Goal: Information Seeking & Learning: Find specific page/section

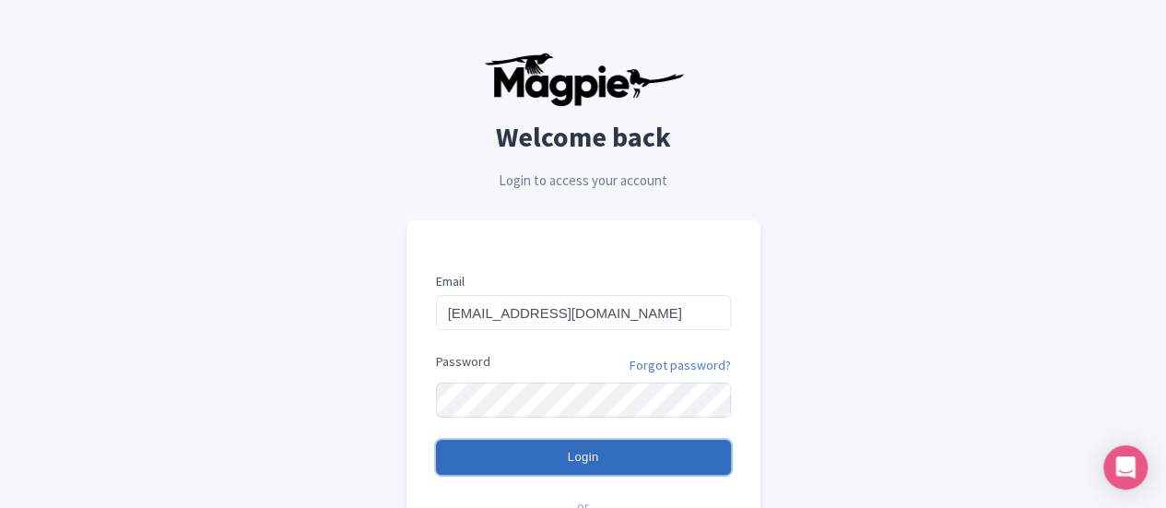
click at [539, 458] on input "Login" at bounding box center [583, 457] width 295 height 35
type input "Logging in..."
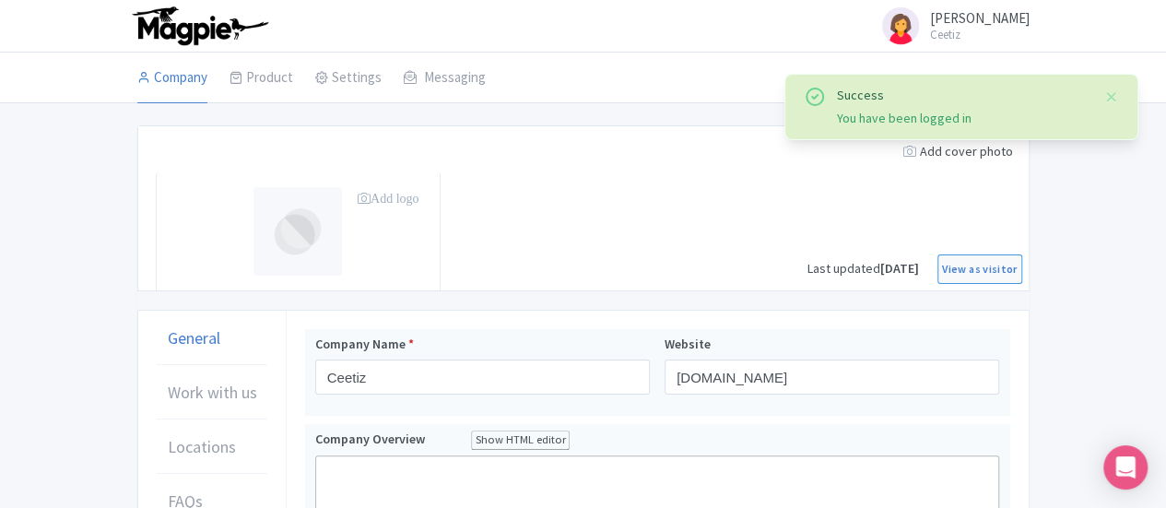
click at [128, 32] on img at bounding box center [199, 26] width 143 height 41
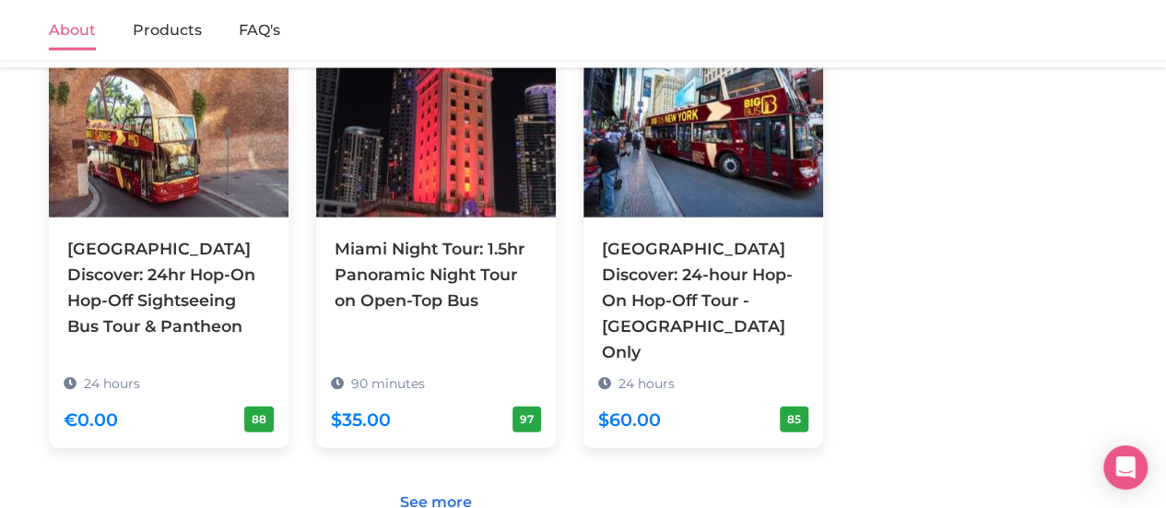
scroll to position [1969, 0]
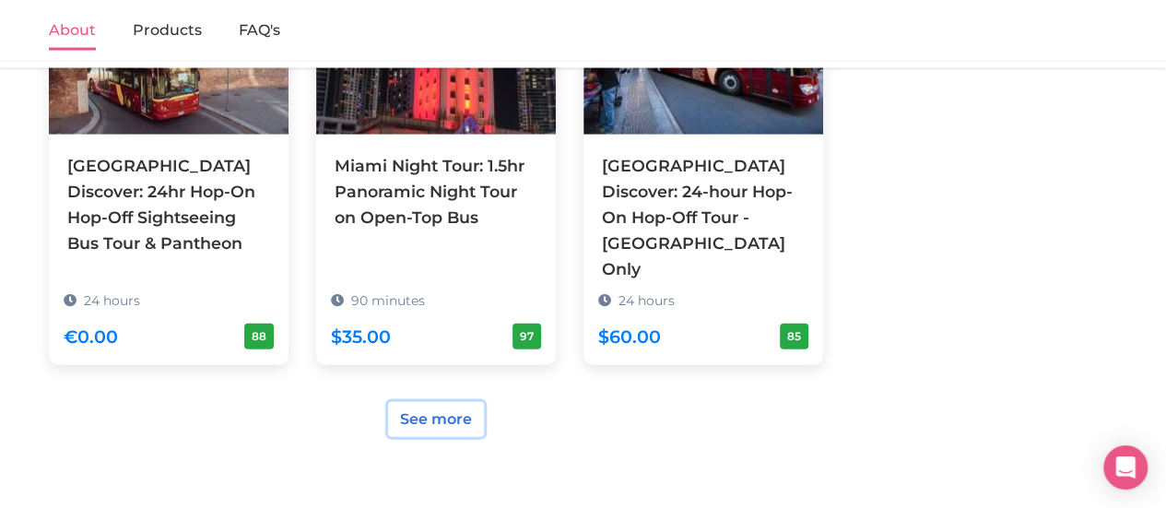
click at [411, 402] on link "See more" at bounding box center [436, 419] width 96 height 35
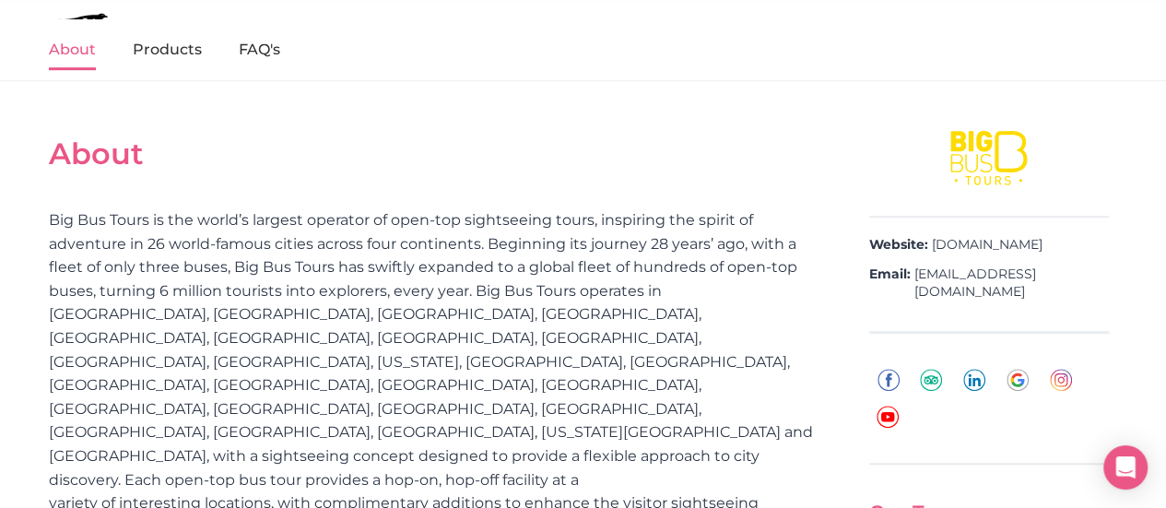
scroll to position [310, 0]
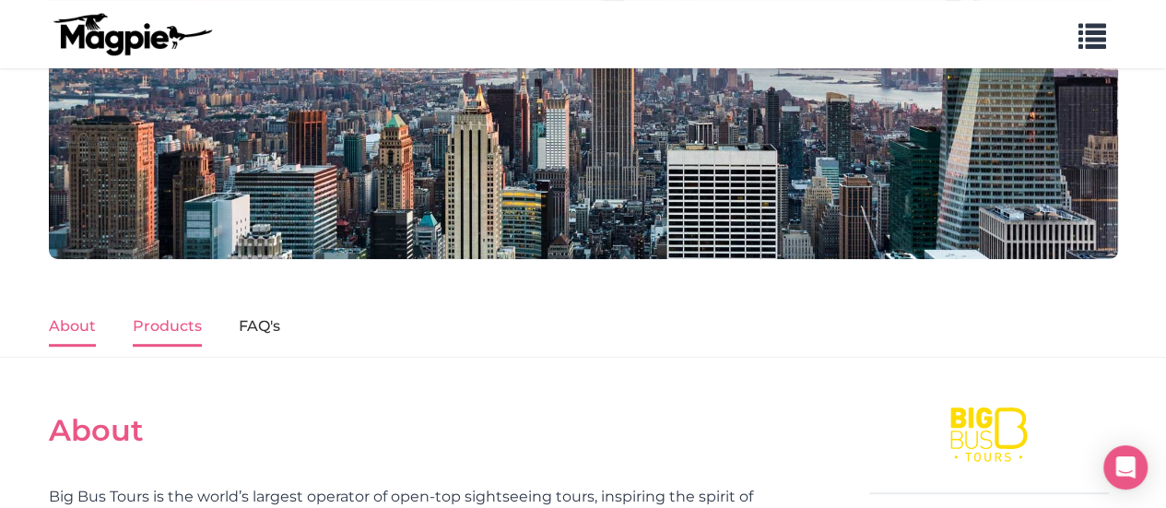
click at [157, 318] on link "Products" at bounding box center [167, 327] width 69 height 39
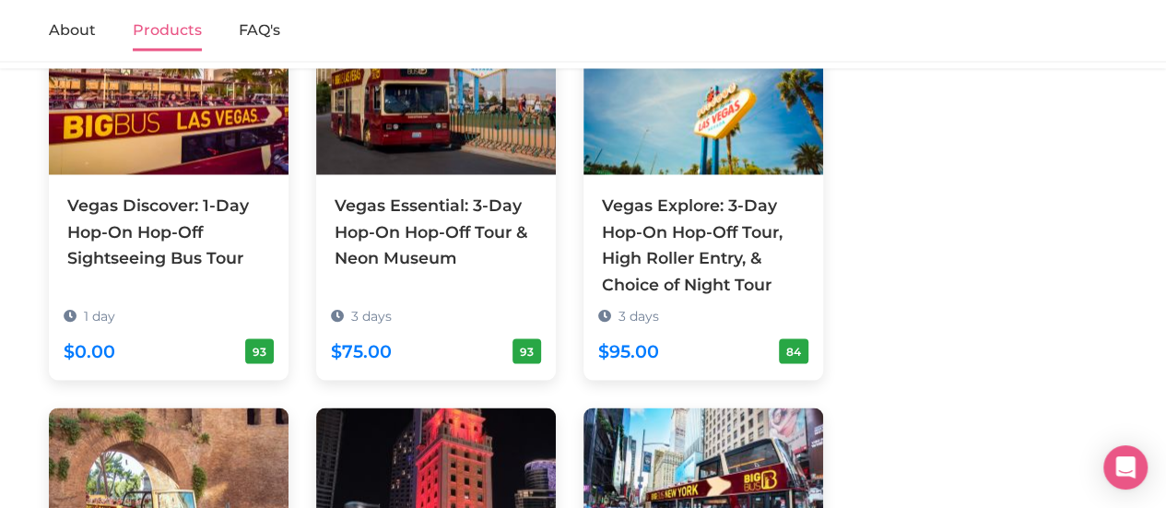
scroll to position [1861, 0]
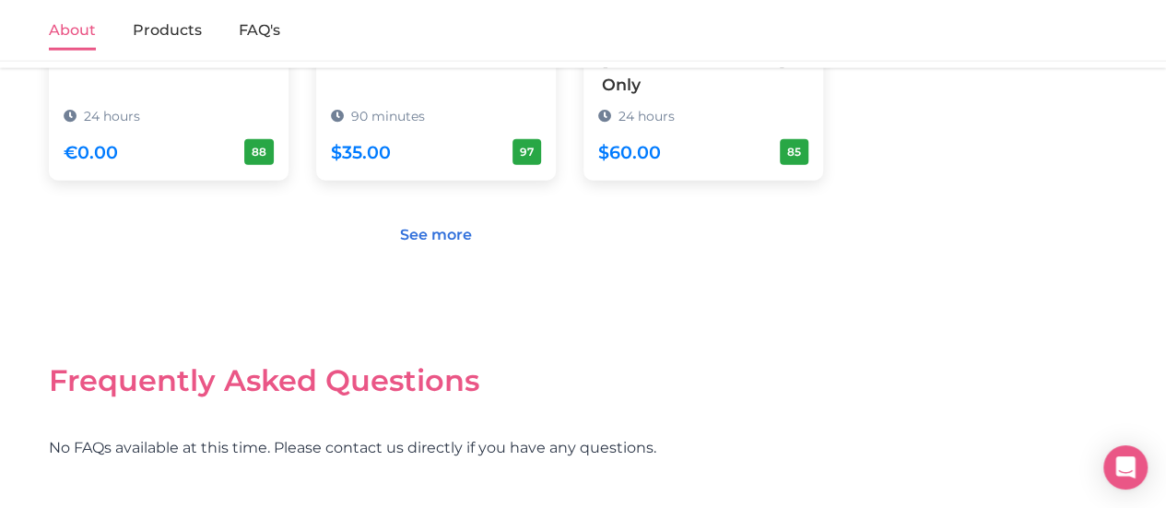
scroll to position [1877, 0]
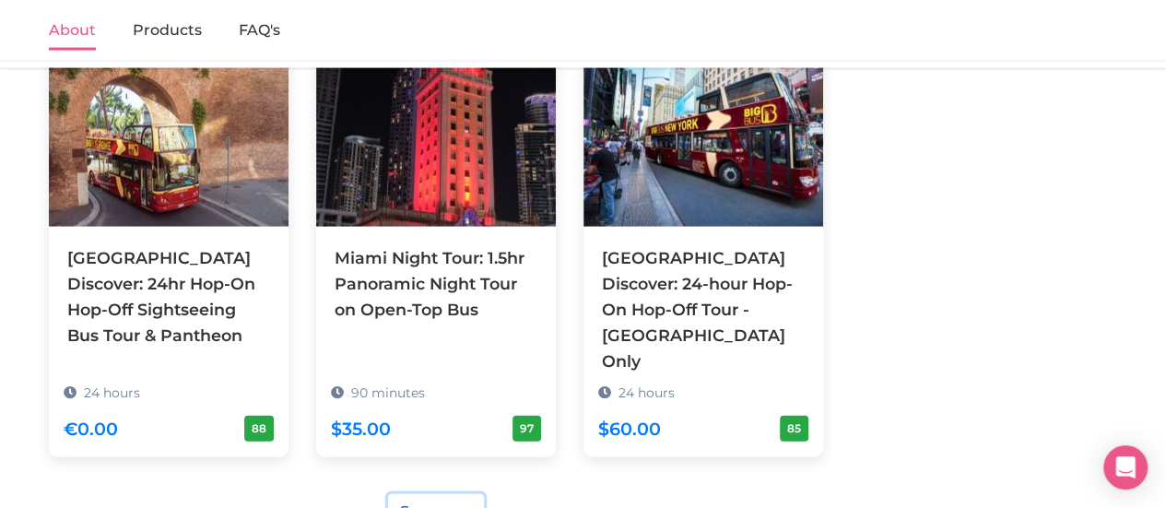
click at [430, 494] on link "See more" at bounding box center [436, 511] width 96 height 35
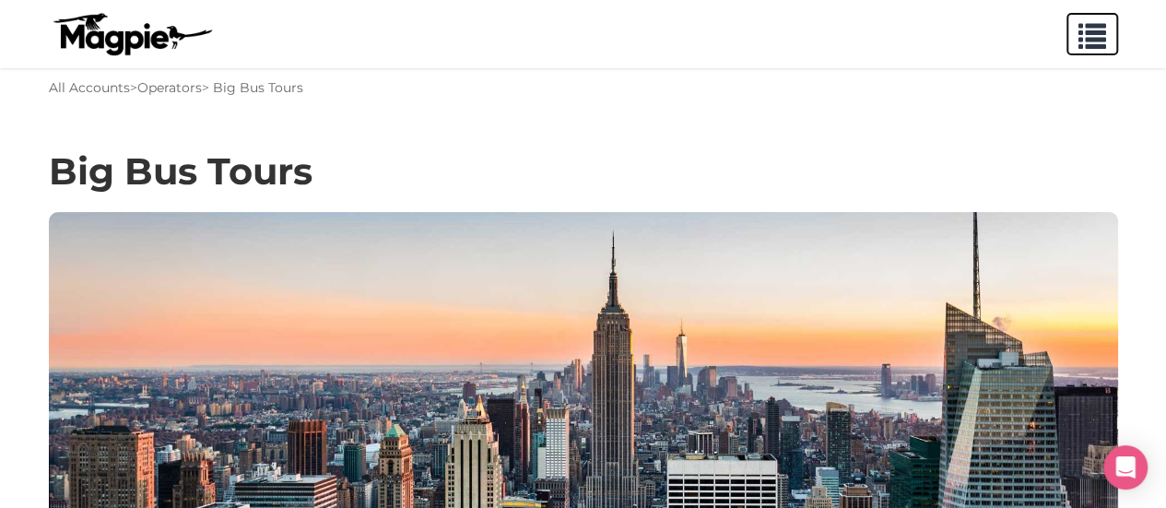
click at [1086, 27] on span "button" at bounding box center [1093, 32] width 28 height 28
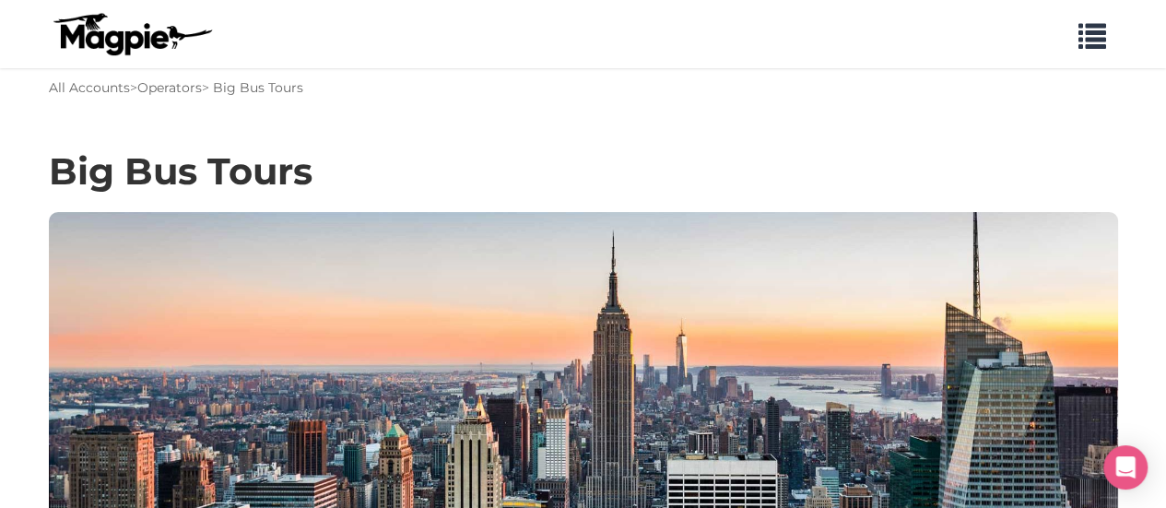
click at [277, 94] on div "All Accounts > Operators > Big Bus Tours" at bounding box center [176, 87] width 254 height 20
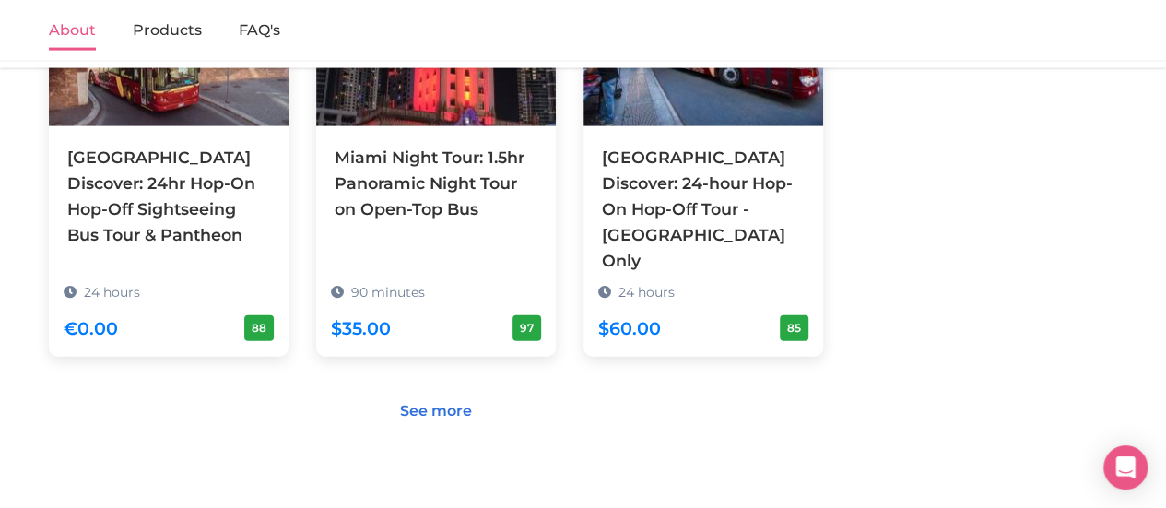
scroll to position [1936, 0]
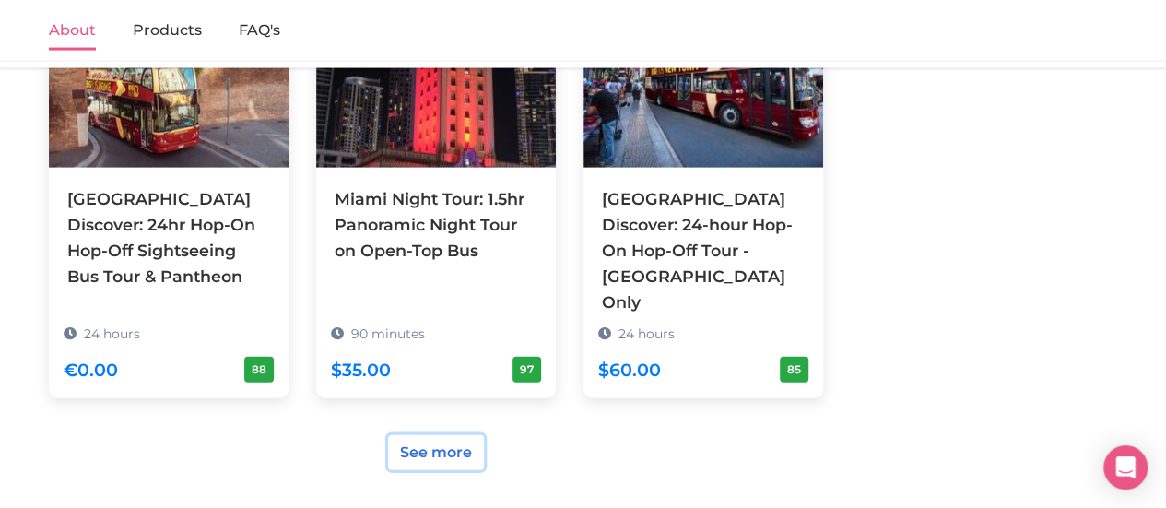
click at [408, 435] on link "See more" at bounding box center [436, 452] width 96 height 35
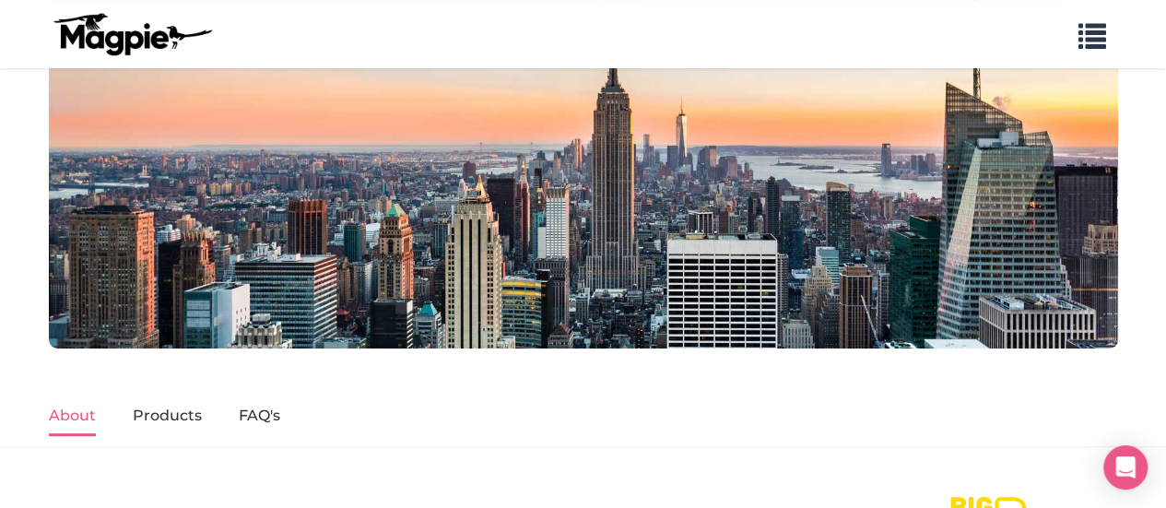
scroll to position [369, 0]
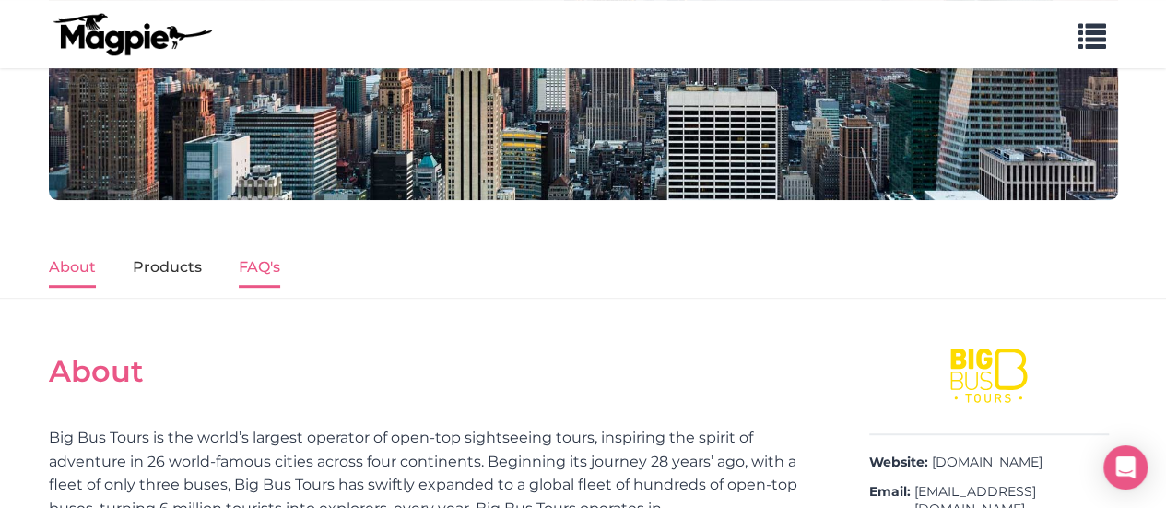
click at [254, 270] on link "FAQ's" at bounding box center [259, 268] width 41 height 39
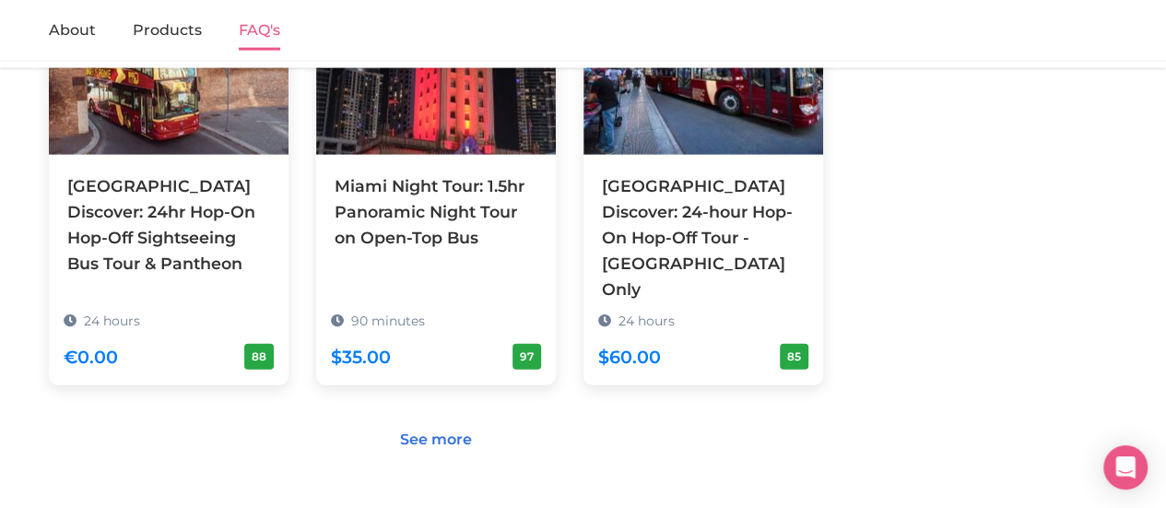
scroll to position [2154, 0]
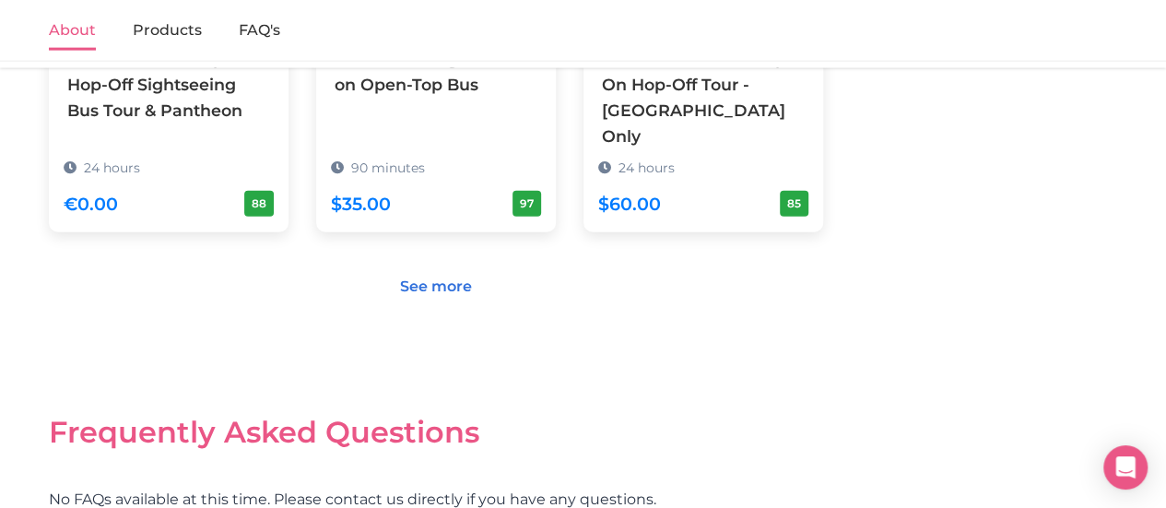
scroll to position [2062, 0]
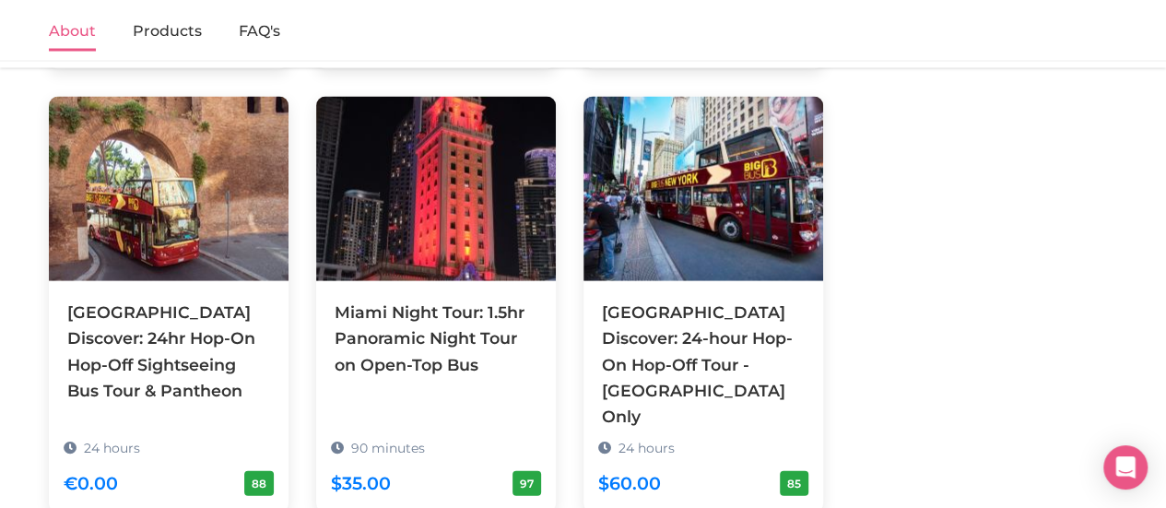
scroll to position [1844, 0]
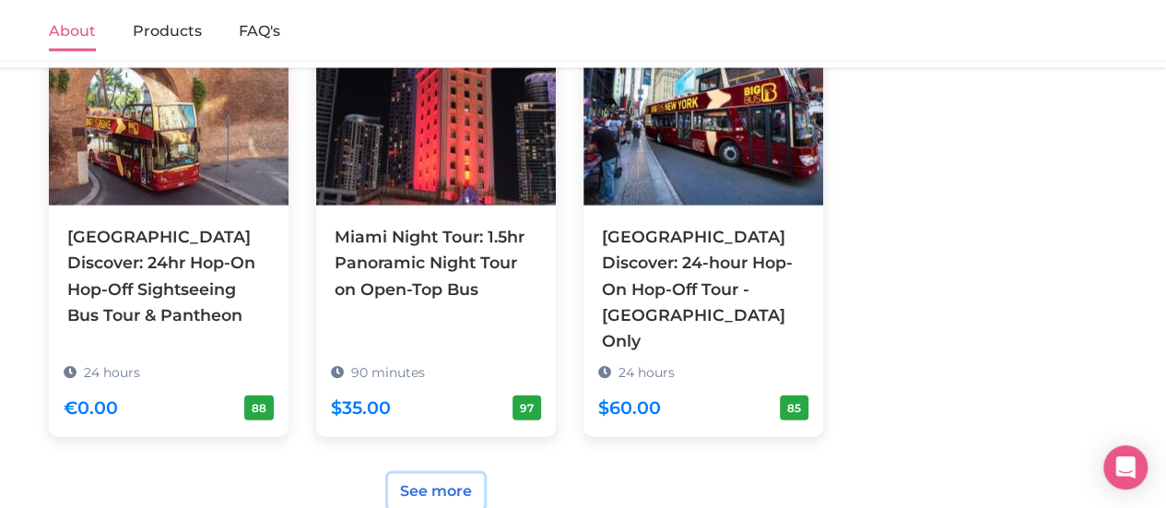
click at [455, 474] on link "See more" at bounding box center [436, 491] width 96 height 35
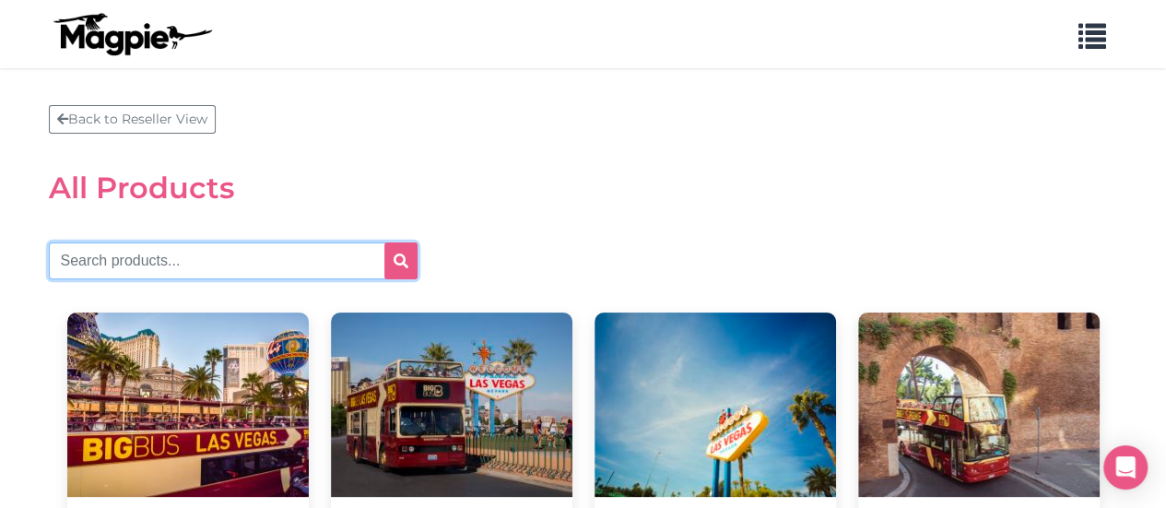
click at [191, 256] on input "text" at bounding box center [233, 260] width 369 height 37
type input "taster"
click at [384, 242] on button "submit" at bounding box center [400, 260] width 33 height 37
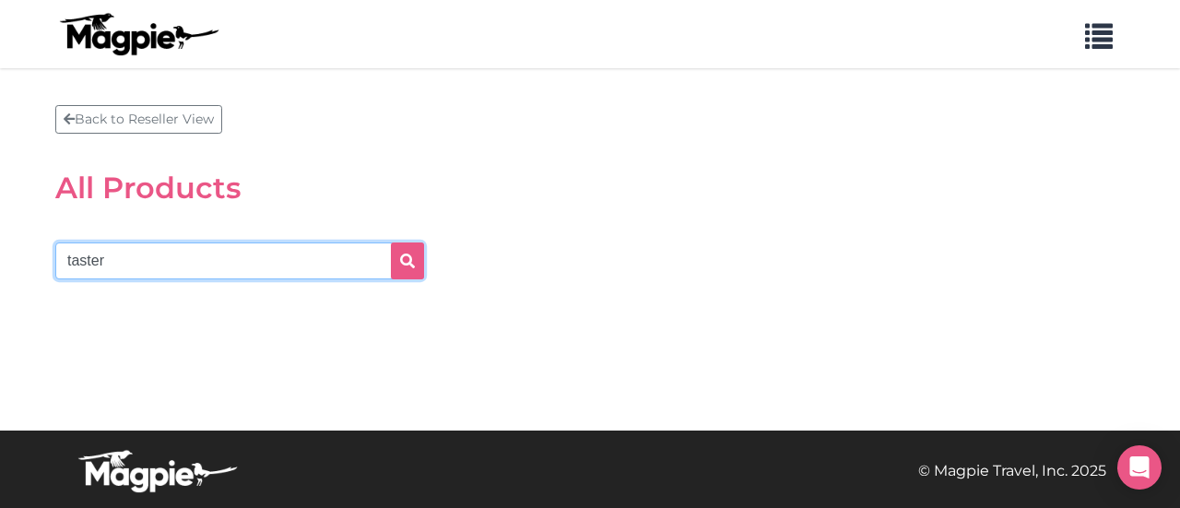
click at [90, 263] on input "taster" at bounding box center [239, 260] width 369 height 37
click at [90, 262] on input "taster" at bounding box center [239, 260] width 369 height 37
type input "b"
type input "[GEOGRAPHIC_DATA]"
click at [391, 242] on button "submit" at bounding box center [407, 260] width 33 height 37
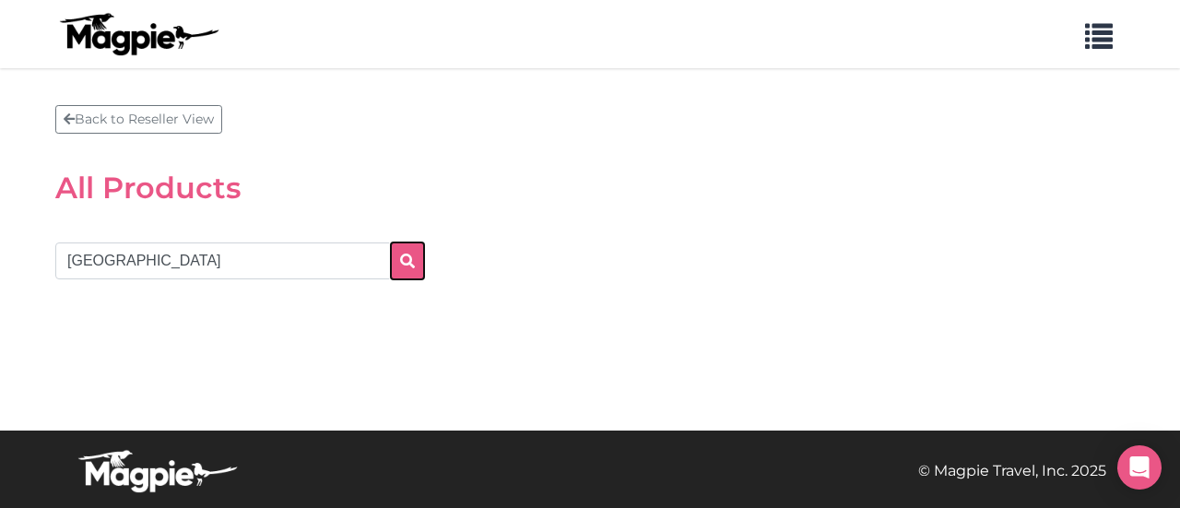
drag, startPoint x: 417, startPoint y: 266, endPoint x: 304, endPoint y: 265, distance: 112.5
click at [416, 266] on button "submit" at bounding box center [407, 260] width 33 height 37
click at [96, 123] on link "Back to Reseller View" at bounding box center [138, 119] width 167 height 29
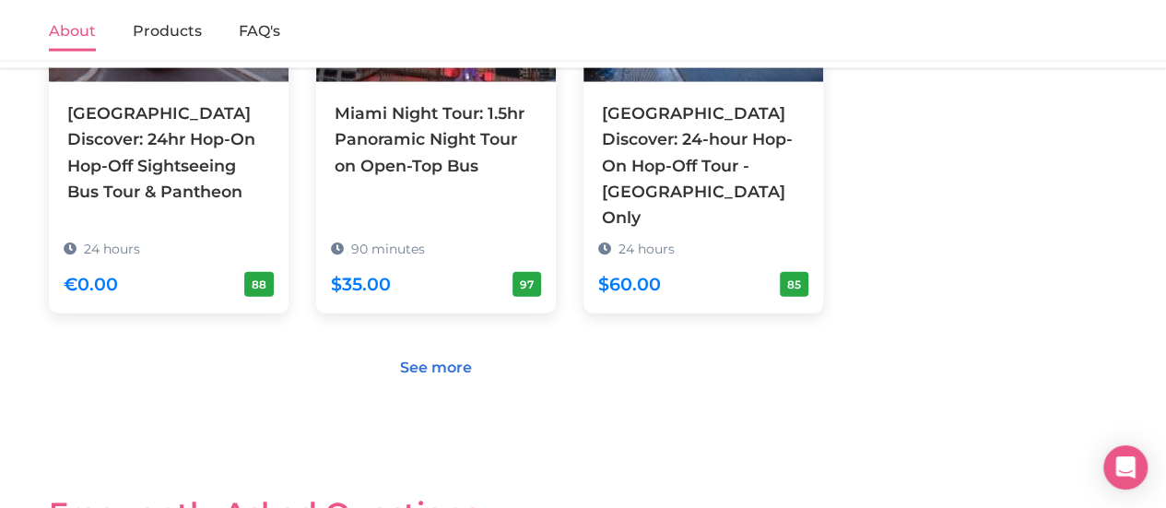
scroll to position [1915, 0]
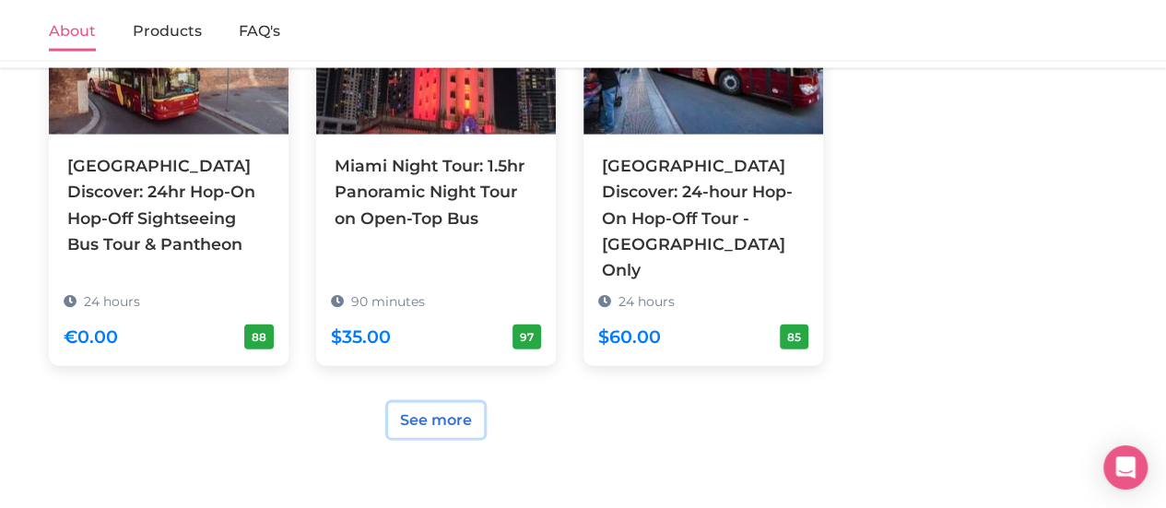
click at [454, 403] on link "See more" at bounding box center [436, 420] width 96 height 35
